Goal: Transaction & Acquisition: Purchase product/service

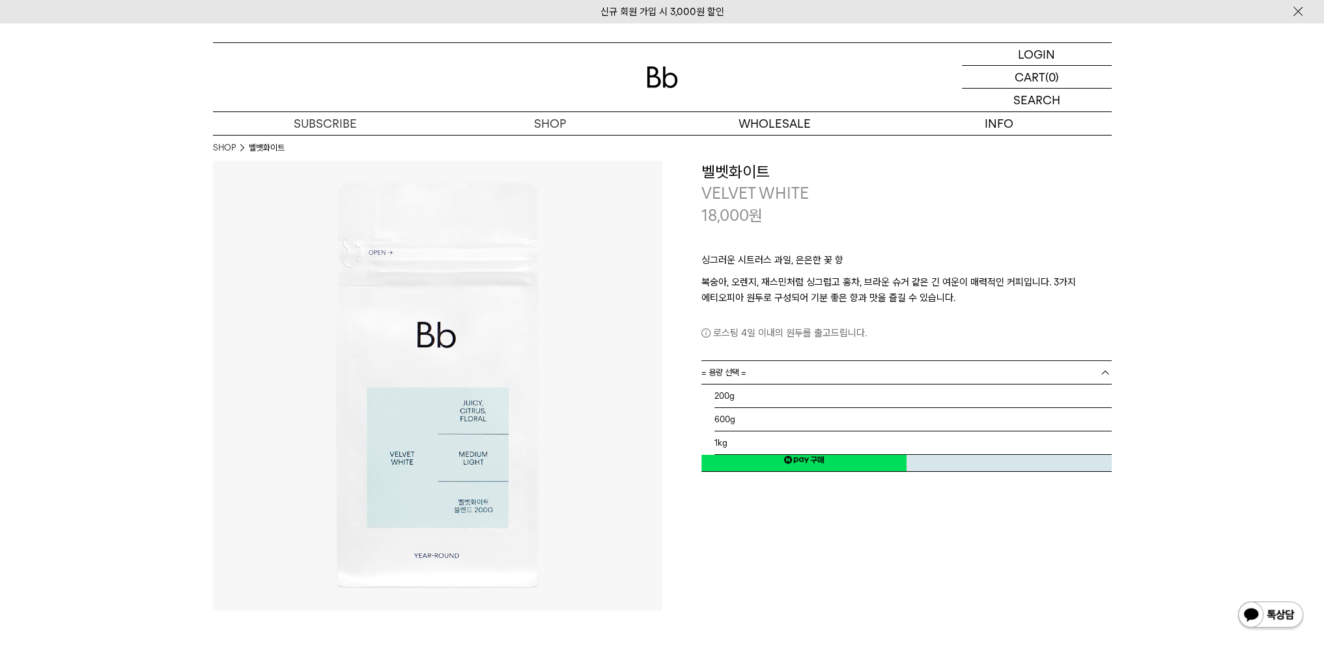
click at [848, 369] on link "= 용량 선택 =" at bounding box center [906, 372] width 410 height 23
click at [740, 414] on li "600g" at bounding box center [912, 419] width 397 height 23
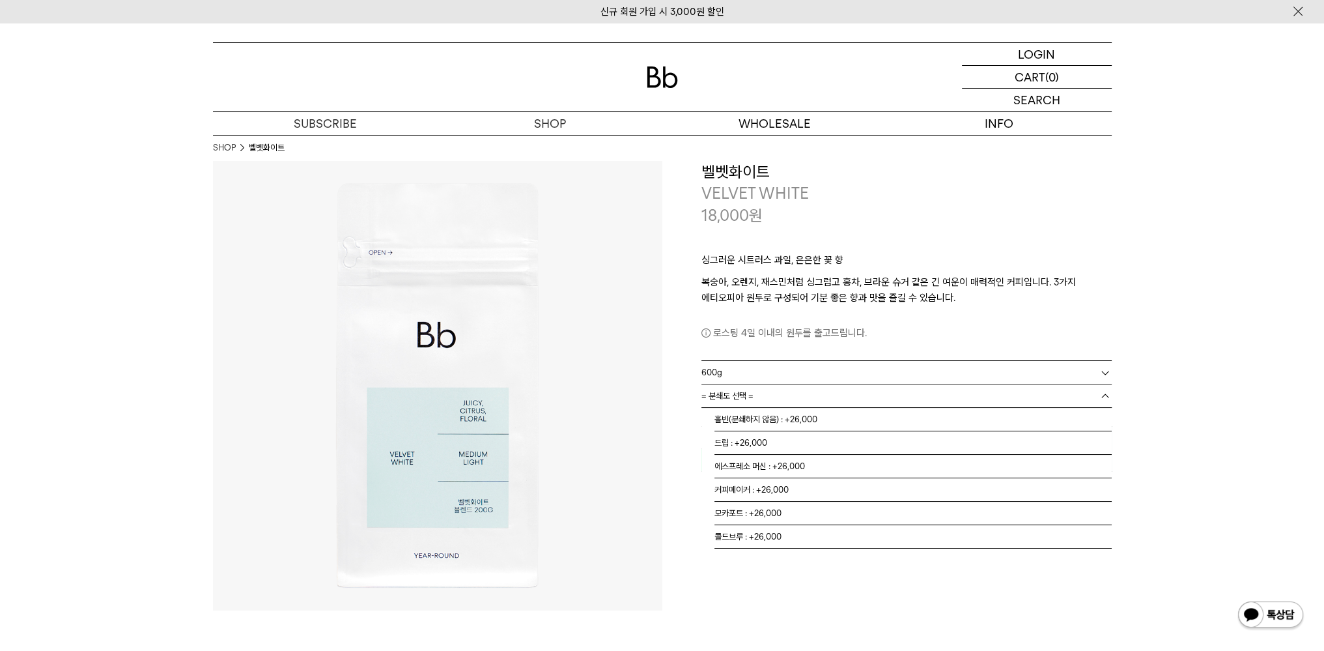
click at [744, 399] on span "= 분쇄도 선택 =" at bounding box center [727, 395] width 52 height 23
click at [750, 415] on li "홀빈(분쇄하지 않음) : +26,000" at bounding box center [912, 419] width 397 height 23
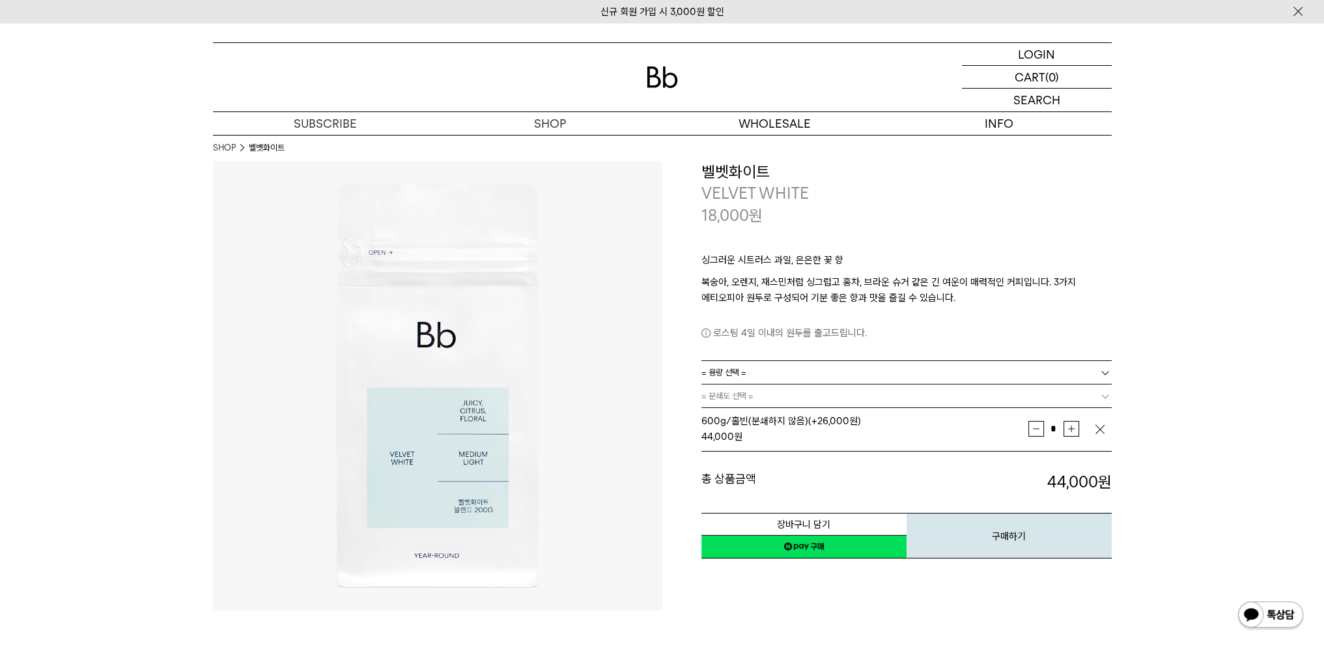
click at [771, 369] on link "= 용량 선택 =" at bounding box center [906, 372] width 410 height 23
click at [751, 393] on li "200g" at bounding box center [912, 395] width 397 height 23
click at [1097, 427] on img "button" at bounding box center [1099, 429] width 13 height 13
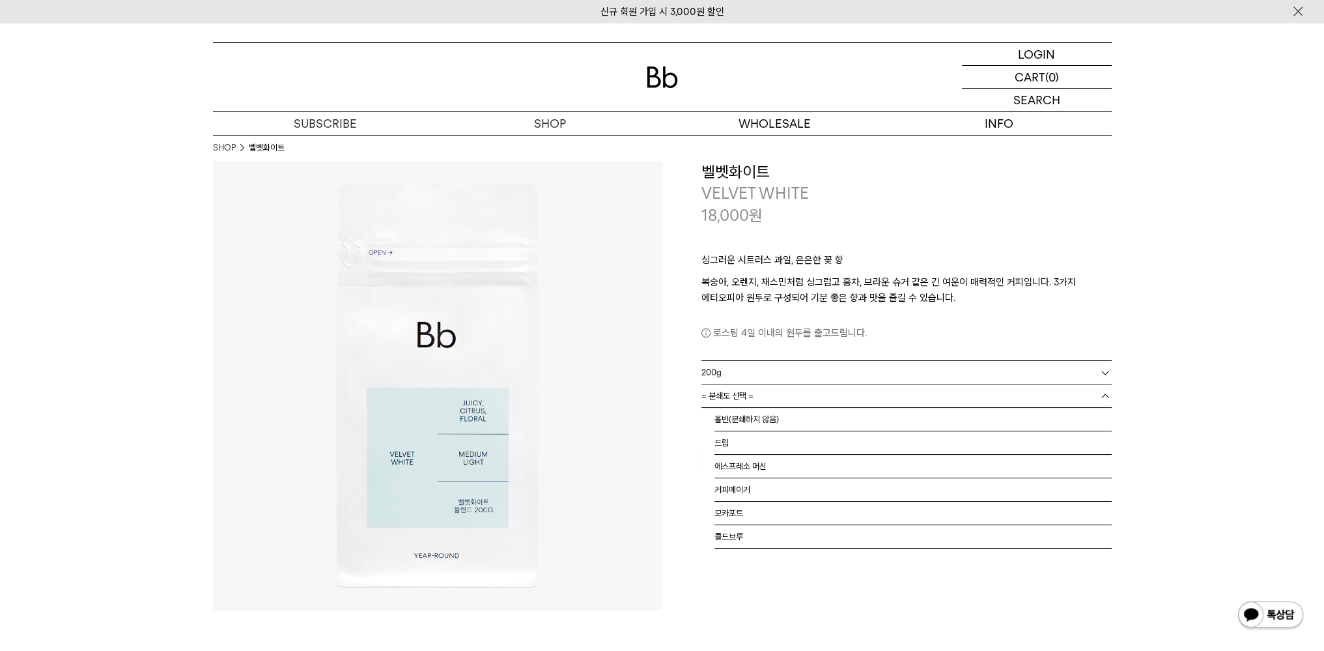
click at [934, 398] on link "= 분쇄도 선택 =" at bounding box center [906, 395] width 410 height 23
click at [779, 414] on li "홀빈(분쇄하지 않음)" at bounding box center [912, 419] width 397 height 23
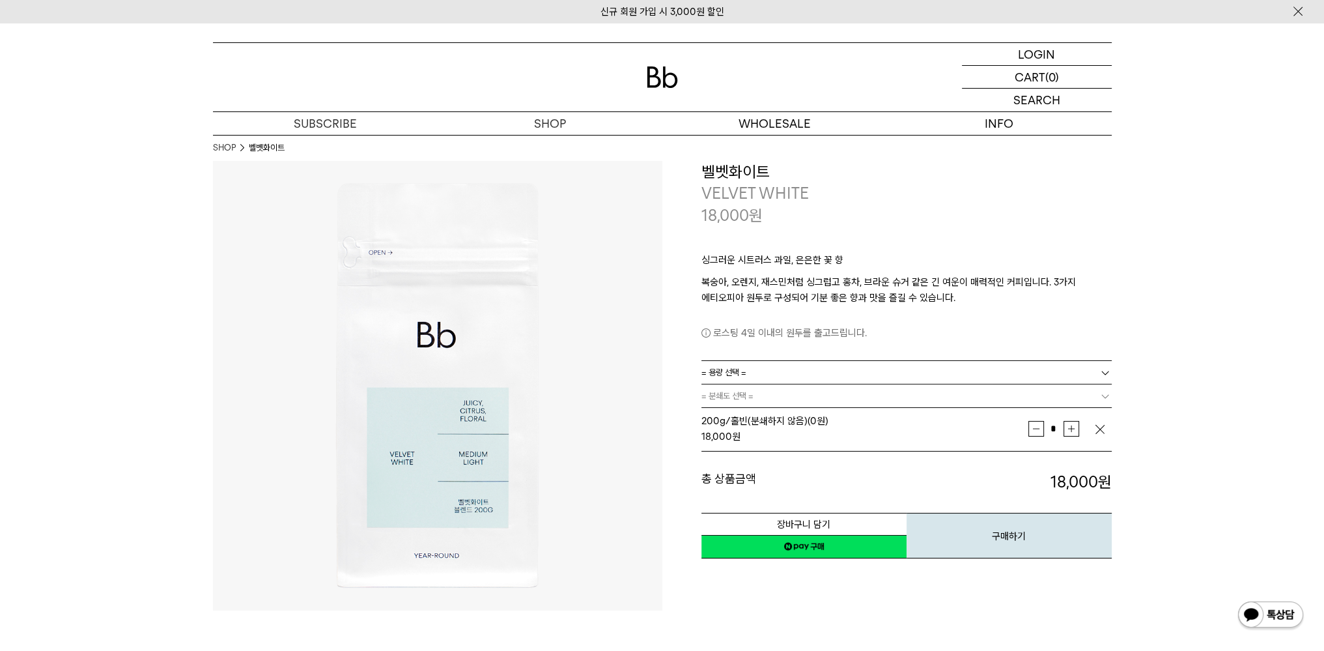
click at [1103, 426] on img "button" at bounding box center [1099, 429] width 13 height 13
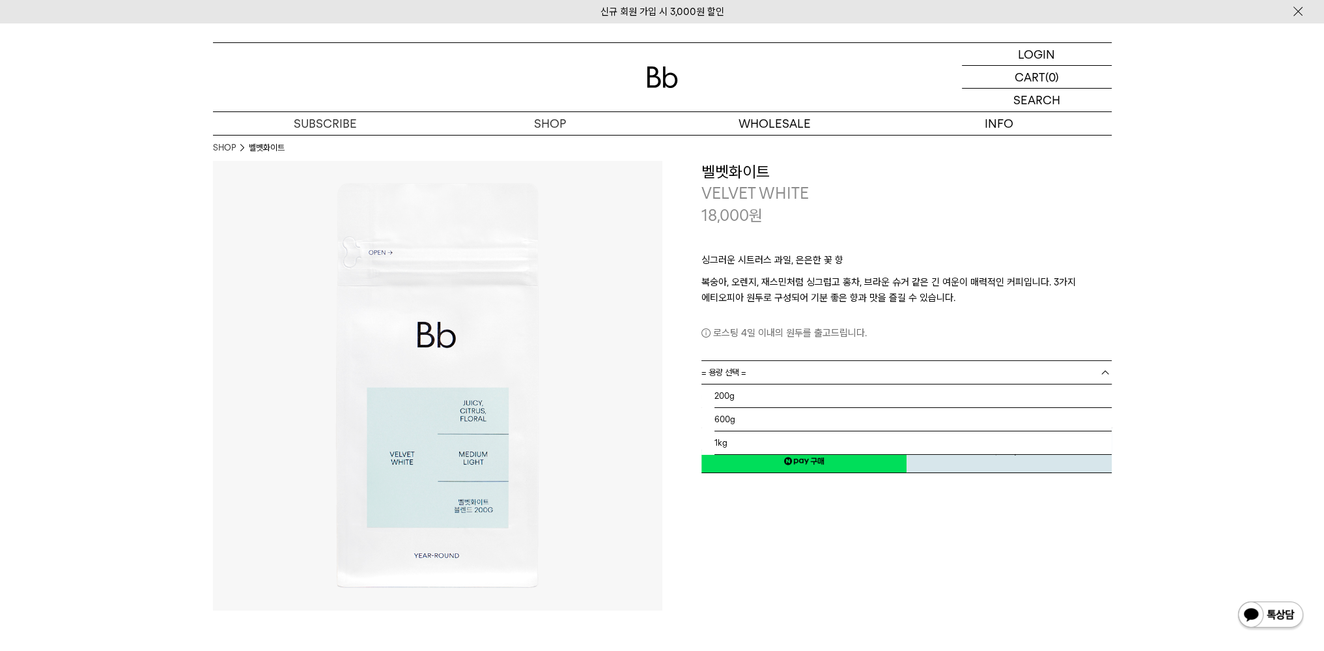
click at [828, 372] on link "= 용량 선택 =" at bounding box center [906, 372] width 410 height 23
click at [725, 440] on li "1kg" at bounding box center [912, 442] width 397 height 23
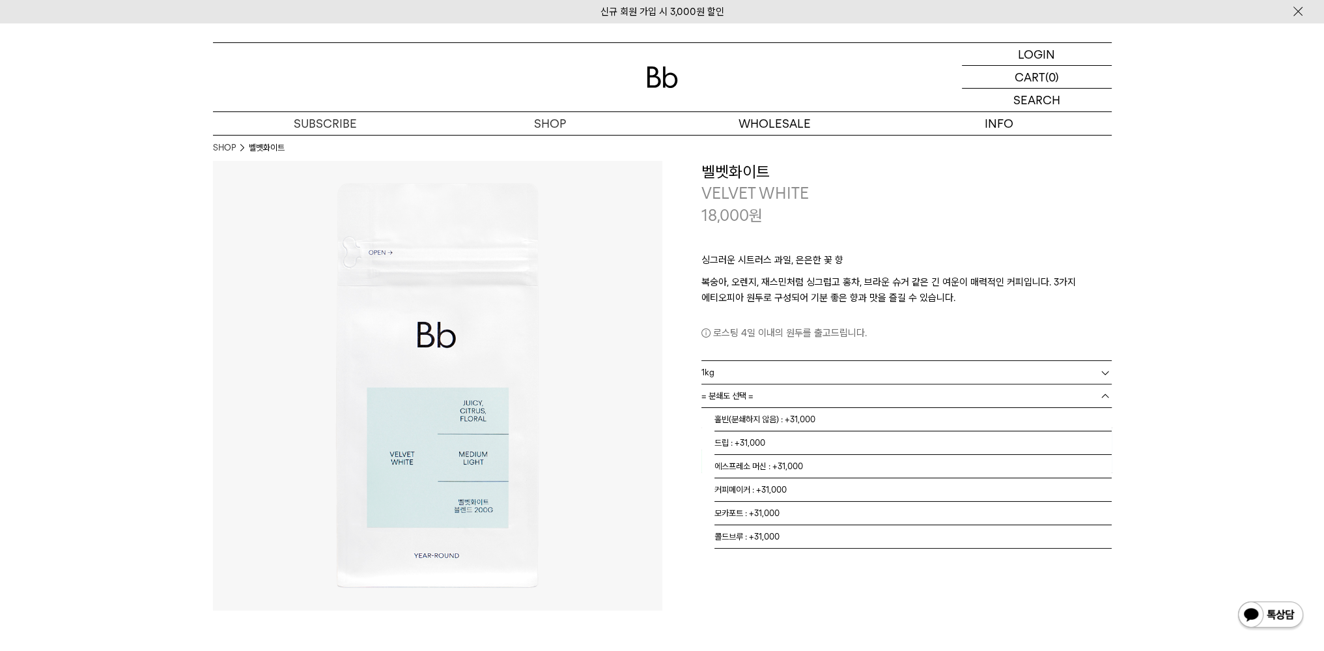
click at [744, 395] on span "= 분쇄도 선택 =" at bounding box center [727, 395] width 52 height 23
click at [742, 417] on li "홀빈(분쇄하지 않음) : +31,000" at bounding box center [912, 419] width 397 height 23
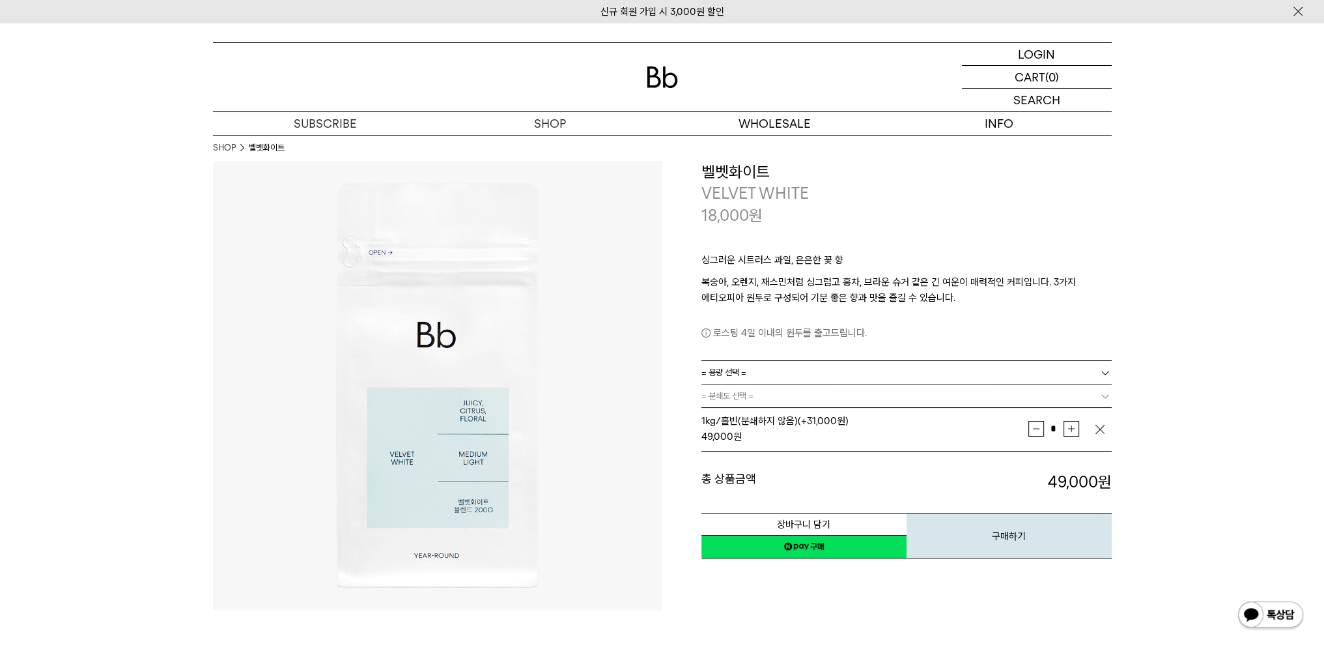
click at [1097, 427] on img "button" at bounding box center [1099, 429] width 13 height 13
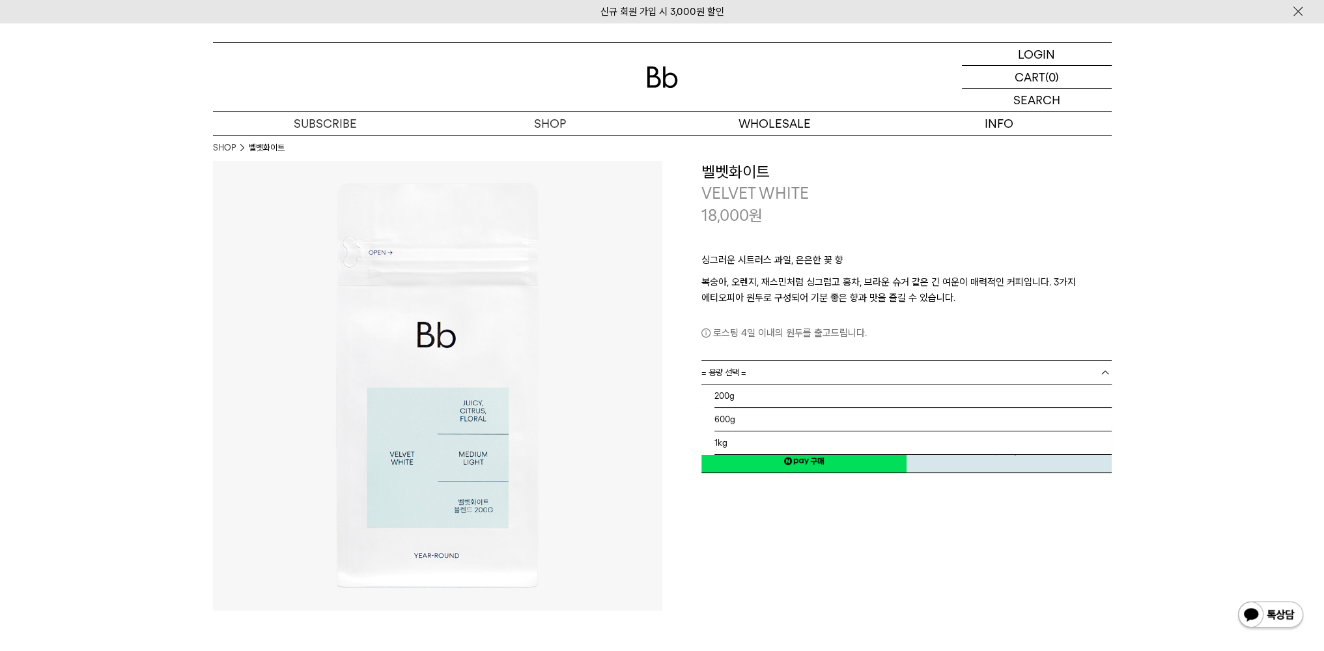
click at [795, 376] on link "= 용량 선택 =" at bounding box center [906, 372] width 410 height 23
click at [748, 418] on li "600g" at bounding box center [912, 419] width 397 height 23
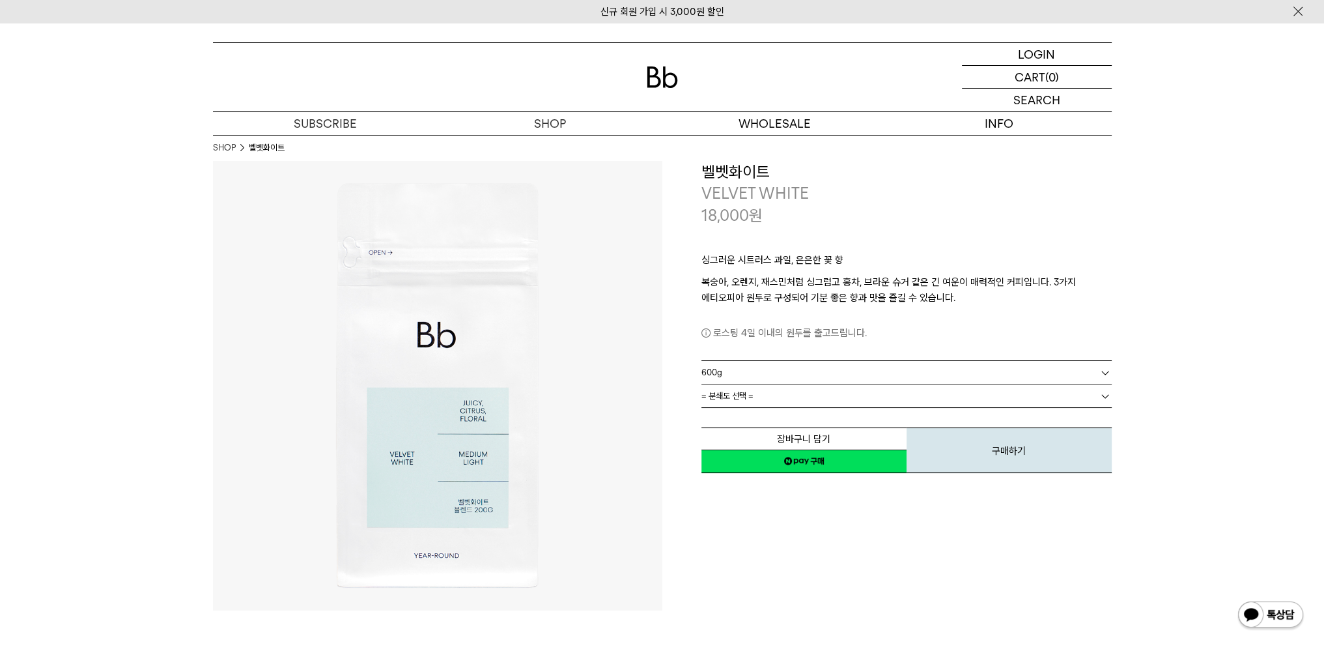
click at [767, 369] on link "600g" at bounding box center [906, 372] width 410 height 23
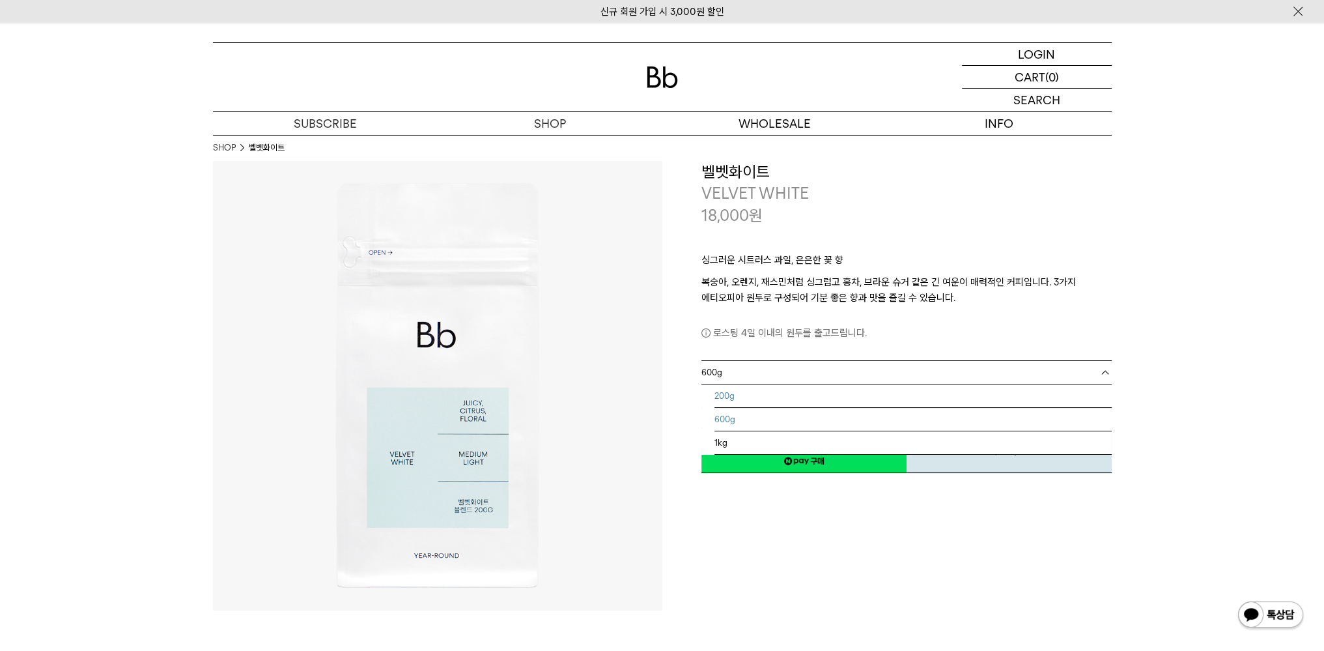
click at [750, 394] on li "200g" at bounding box center [912, 395] width 397 height 23
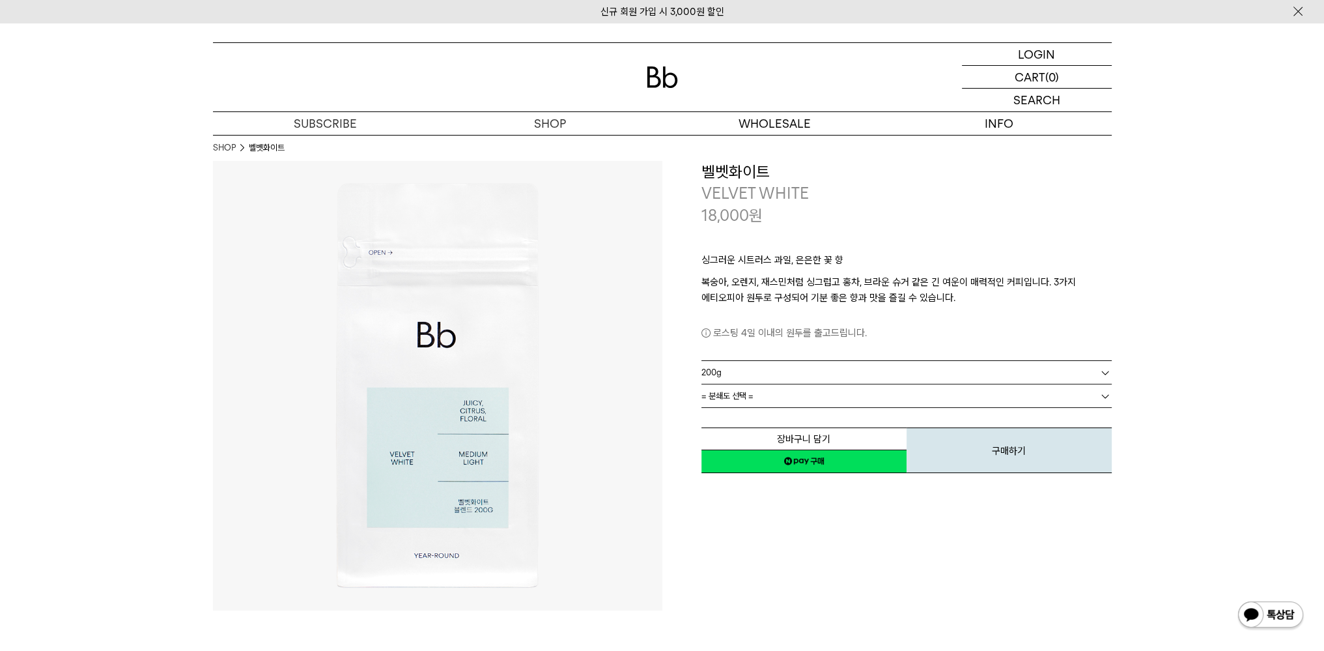
click at [758, 397] on link "= 분쇄도 선택 =" at bounding box center [906, 395] width 410 height 23
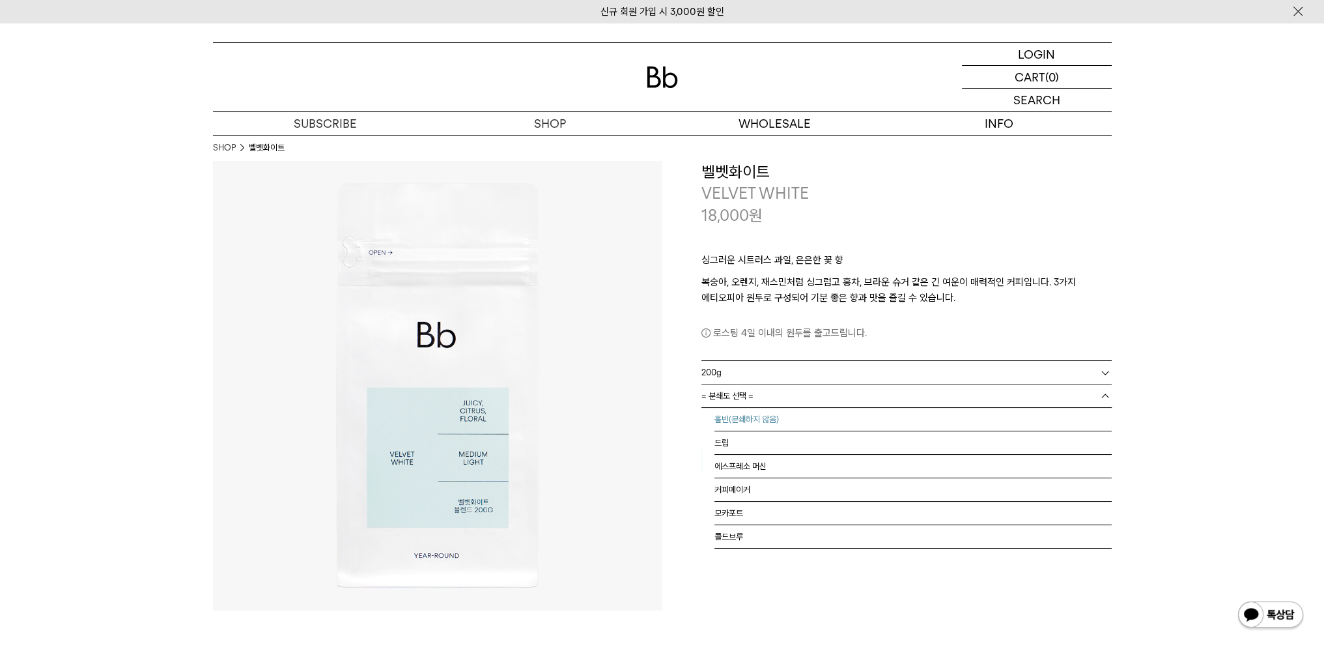
click at [753, 416] on li "홀빈(분쇄하지 않음)" at bounding box center [912, 419] width 397 height 23
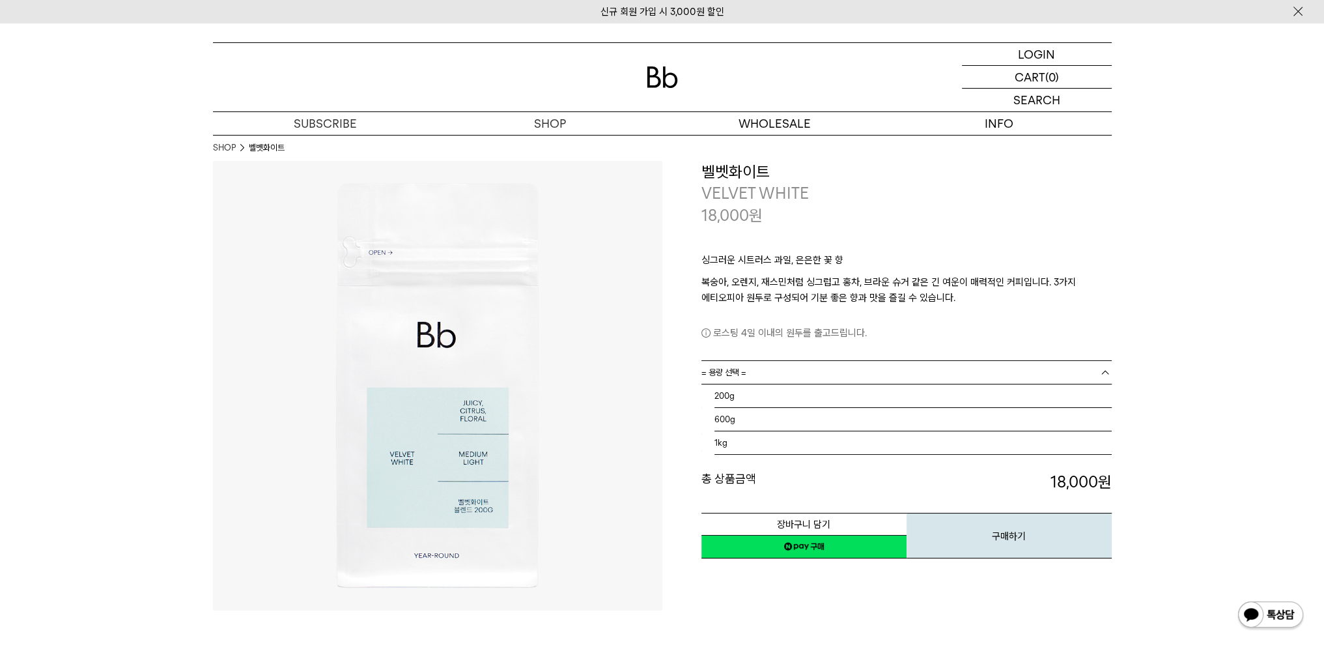
click at [773, 369] on link "= 용량 선택 =" at bounding box center [906, 372] width 410 height 23
click at [739, 414] on li "600g" at bounding box center [912, 419] width 397 height 23
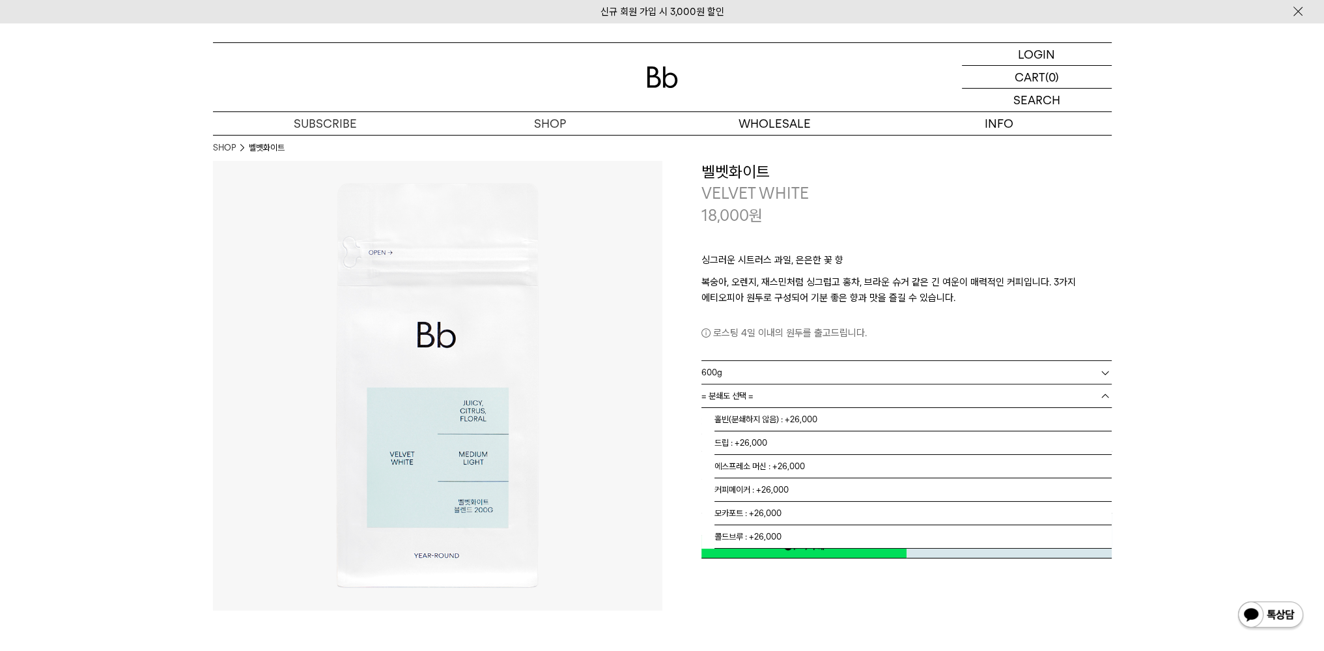
click at [758, 400] on link "= 분쇄도 선택 =" at bounding box center [906, 395] width 410 height 23
click at [754, 418] on li "홀빈(분쇄하지 않음) : +26,000" at bounding box center [912, 419] width 397 height 23
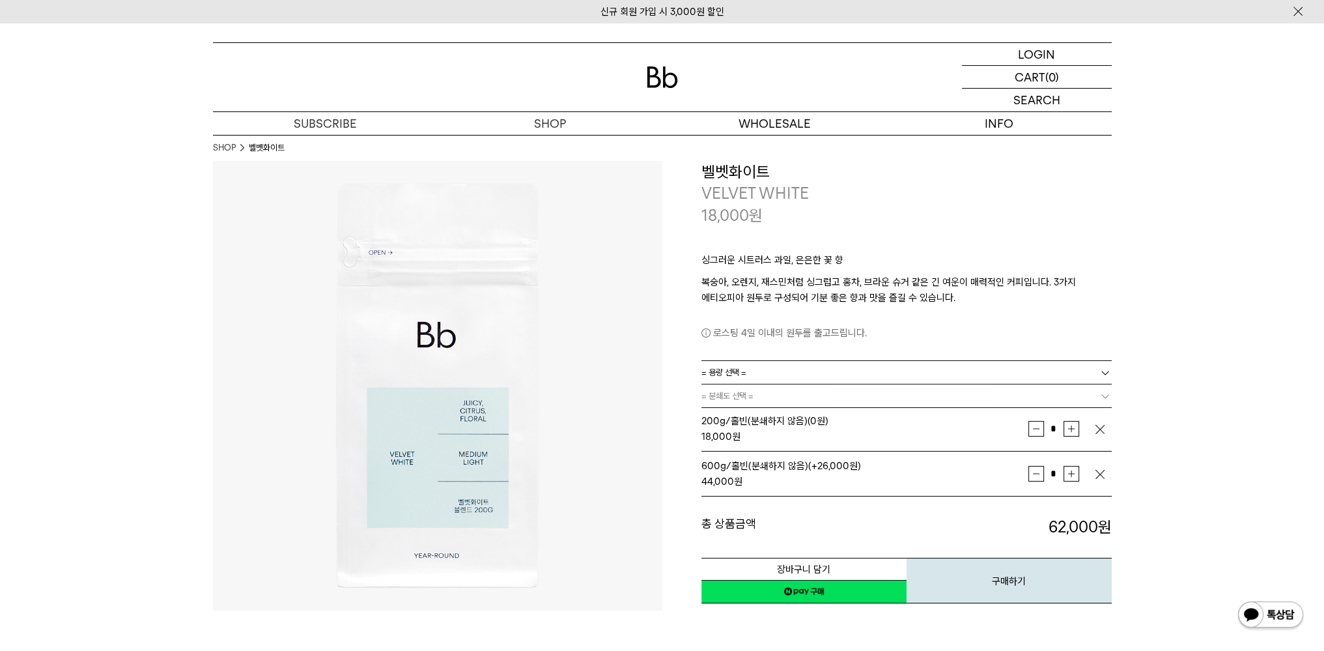
click at [1099, 427] on img "button" at bounding box center [1099, 429] width 13 height 13
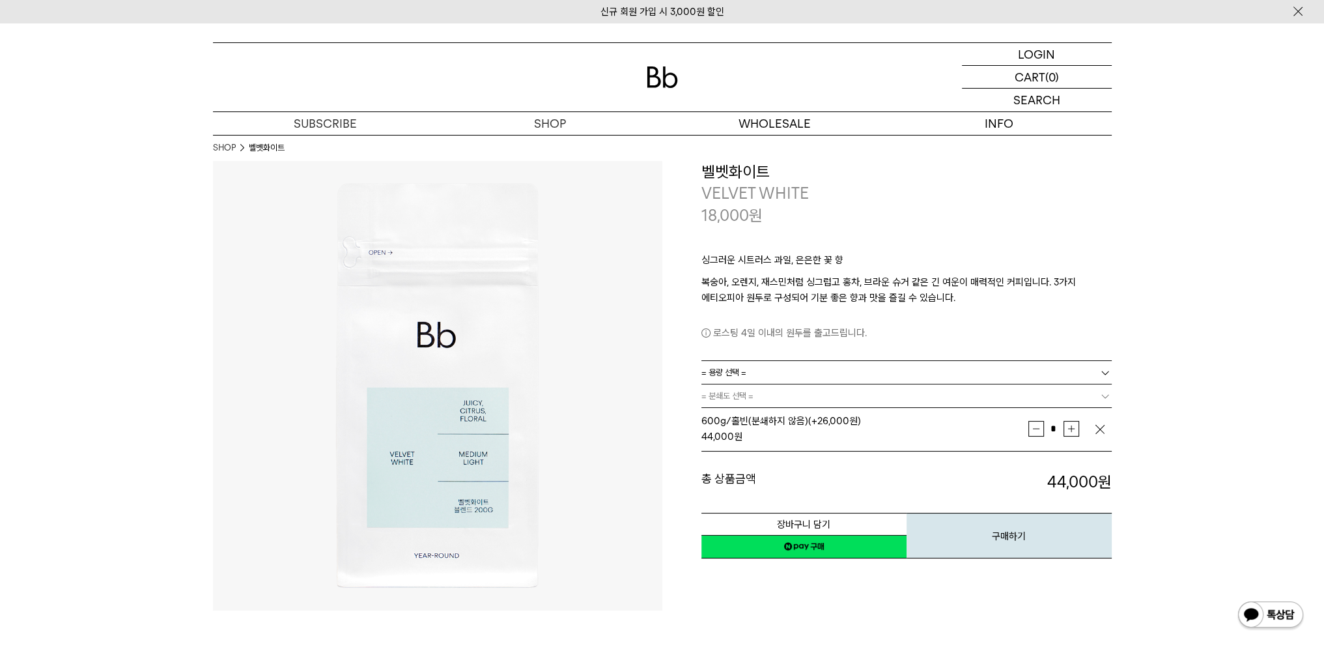
click at [823, 546] on link "네이버페이 구매하기" at bounding box center [803, 546] width 205 height 23
